Goal: Task Accomplishment & Management: Use online tool/utility

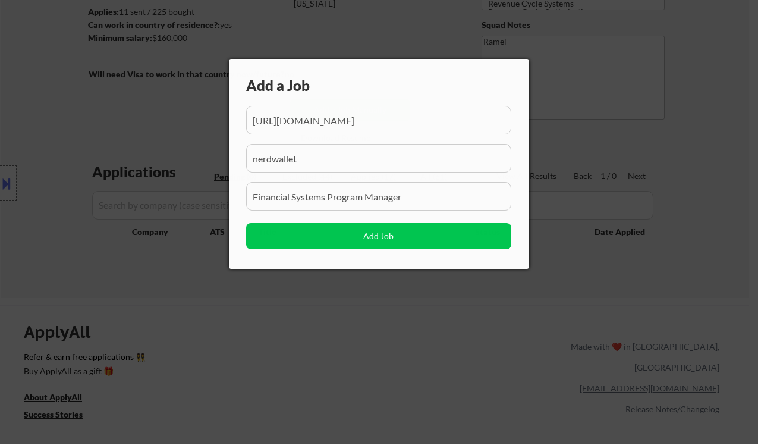
scroll to position [83, 0]
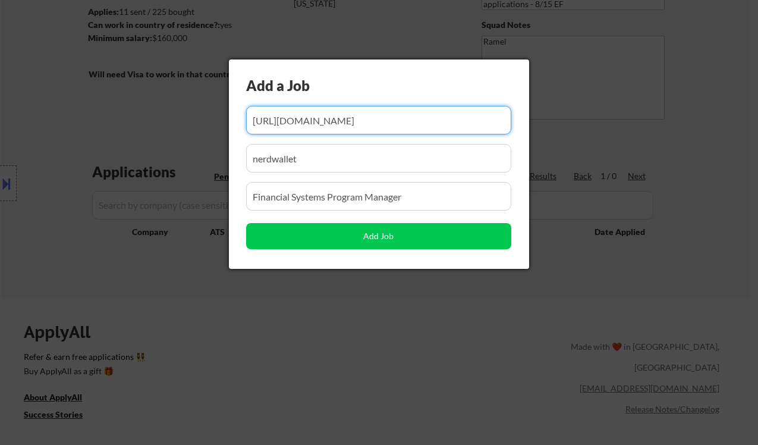
click at [334, 120] on input "input" at bounding box center [378, 120] width 265 height 29
paste input "[URL][DOMAIN_NAME]"
type input "[URL][DOMAIN_NAME]"
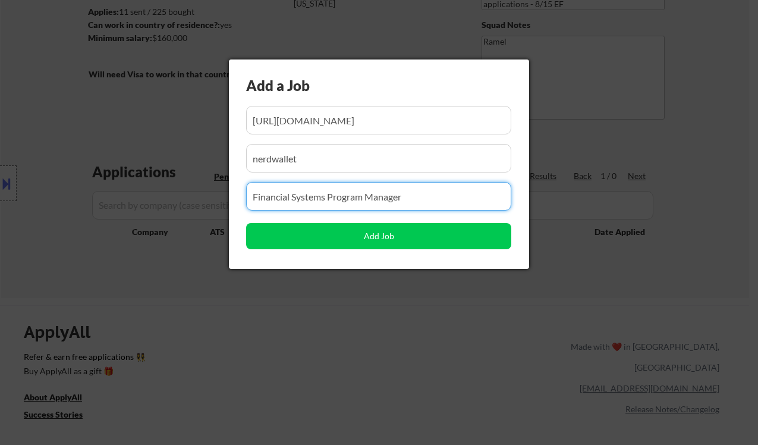
drag, startPoint x: 410, startPoint y: 197, endPoint x: 235, endPoint y: 206, distance: 175.7
click at [250, 202] on input "input" at bounding box center [378, 196] width 265 height 29
paste input "Senior Director, Revenue Cycle Management"
type input "Senior Director, Revenue Cycle Management"
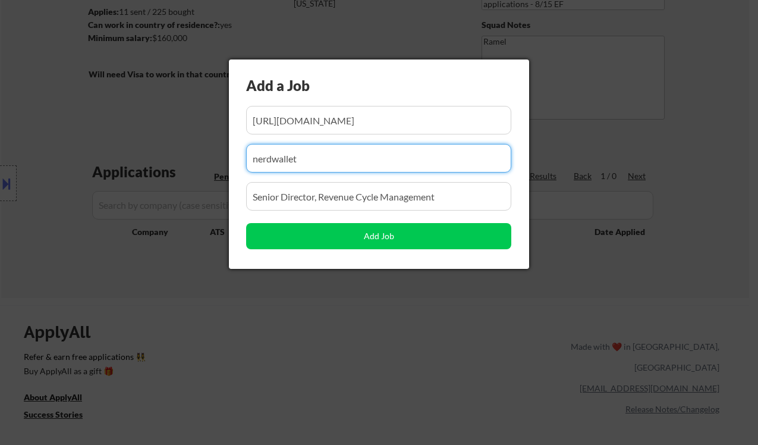
drag, startPoint x: 335, startPoint y: 155, endPoint x: 224, endPoint y: 160, distance: 110.7
click at [224, 160] on body "← Return to /applysquad Mailslurp Inbox Job Search Builder [PERSON_NAME] User E…" at bounding box center [379, 64] width 758 height 445
paste input "[PERSON_NAME] Health"
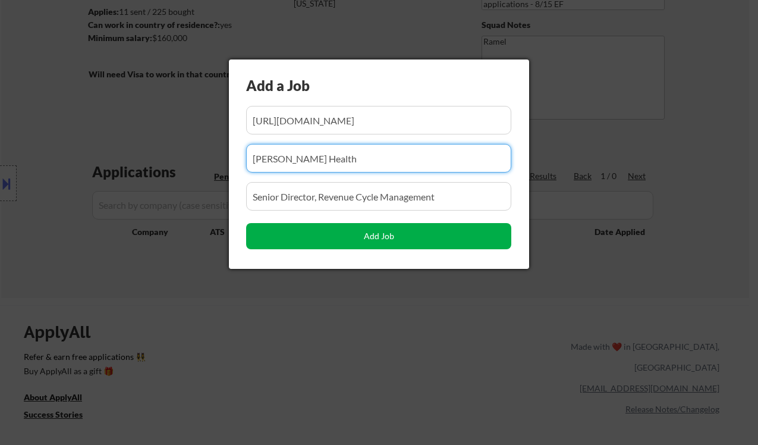
type input "[PERSON_NAME] Health"
click at [299, 237] on button "Add Job" at bounding box center [378, 236] width 265 height 26
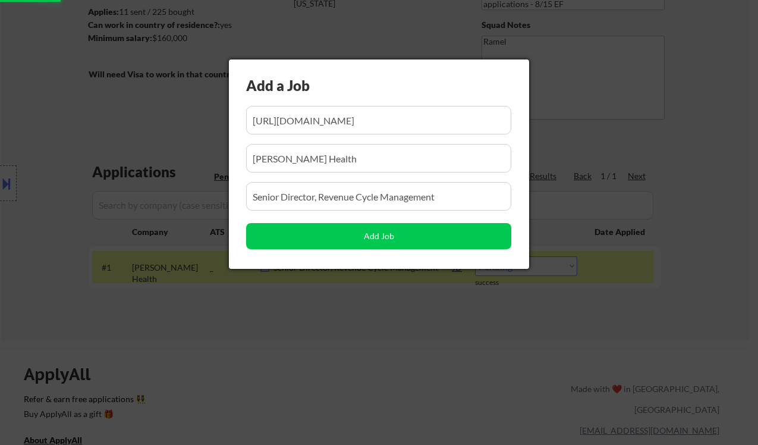
click at [275, 310] on div at bounding box center [379, 222] width 758 height 445
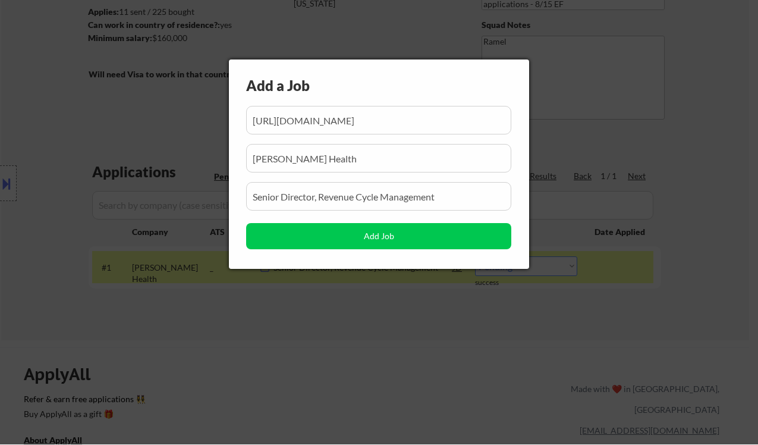
scroll to position [0, 197]
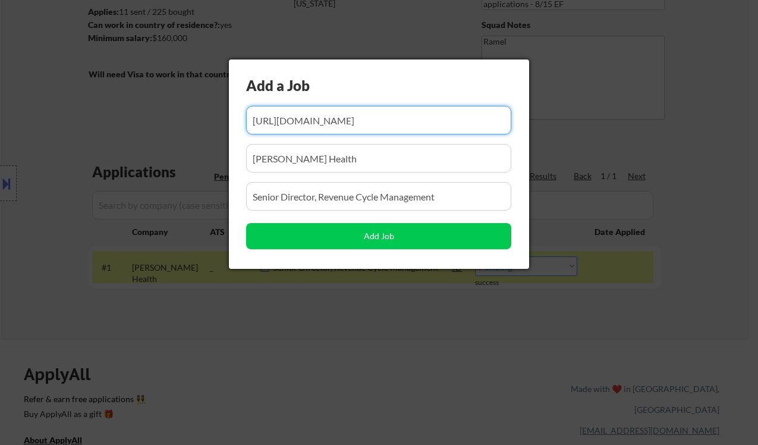
click at [307, 329] on div at bounding box center [379, 222] width 758 height 445
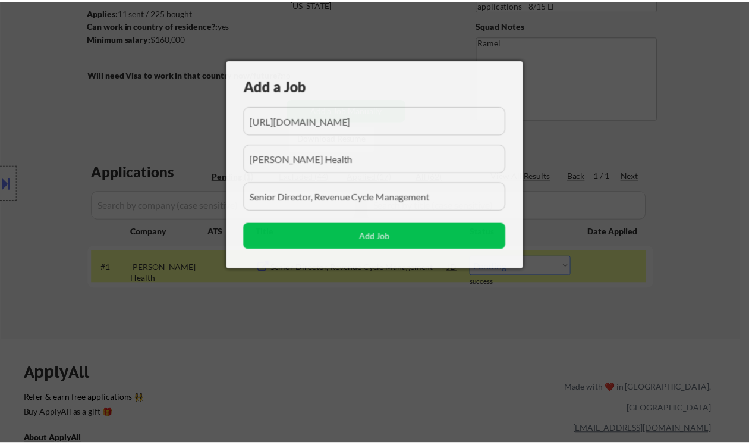
scroll to position [0, 0]
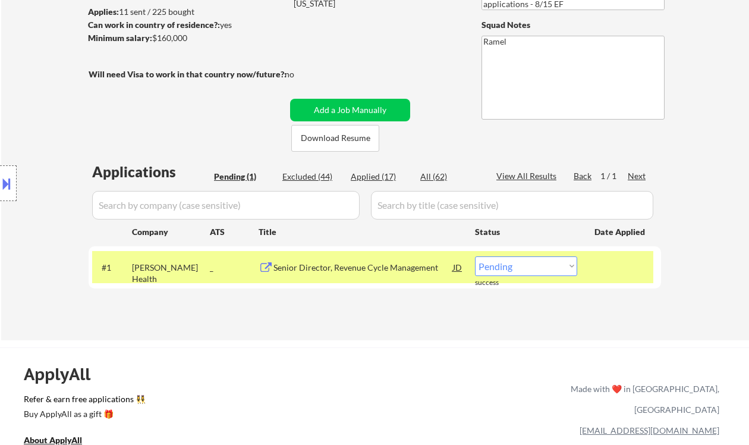
click at [517, 274] on select "Choose an option... Pending Applied Excluded (Questions) Excluded (Expired) Exc…" at bounding box center [526, 266] width 102 height 20
select select ""applied""
click at [475, 256] on select "Choose an option... Pending Applied Excluded (Questions) Excluded (Expired) Exc…" at bounding box center [526, 266] width 102 height 20
